Goal: Navigation & Orientation: Find specific page/section

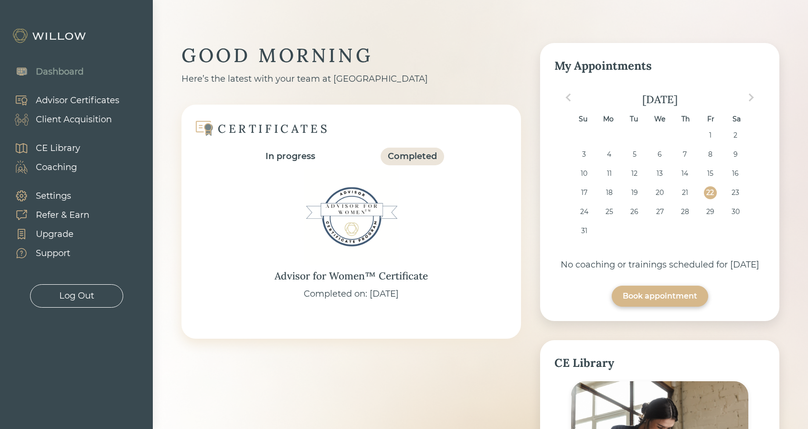
click at [80, 117] on div "Client Acquisition" at bounding box center [74, 119] width 76 height 13
click at [89, 118] on div "Client Acquisition" at bounding box center [74, 119] width 76 height 13
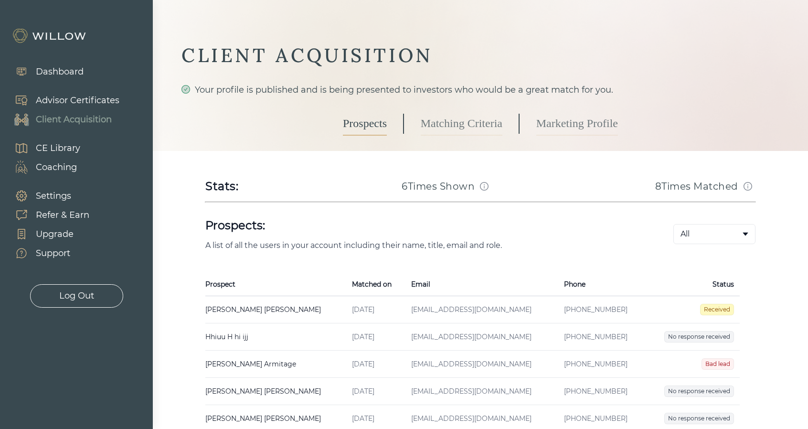
click at [73, 297] on div "Log Out" at bounding box center [76, 295] width 35 height 13
